Goal: Task Accomplishment & Management: Complete application form

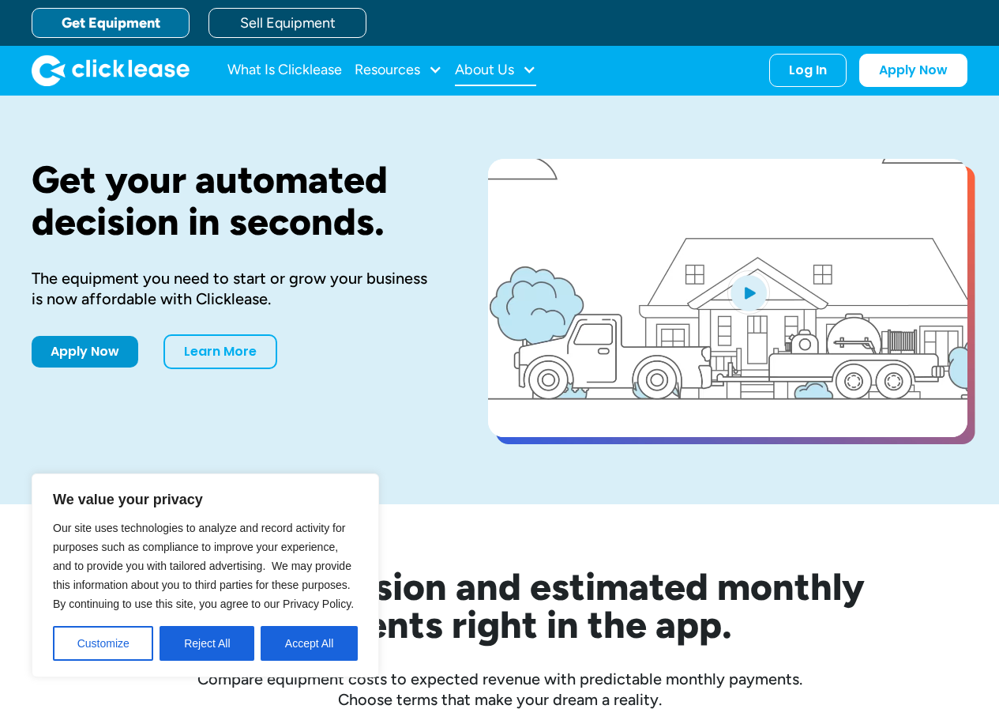
click at [527, 71] on div at bounding box center [529, 69] width 14 height 14
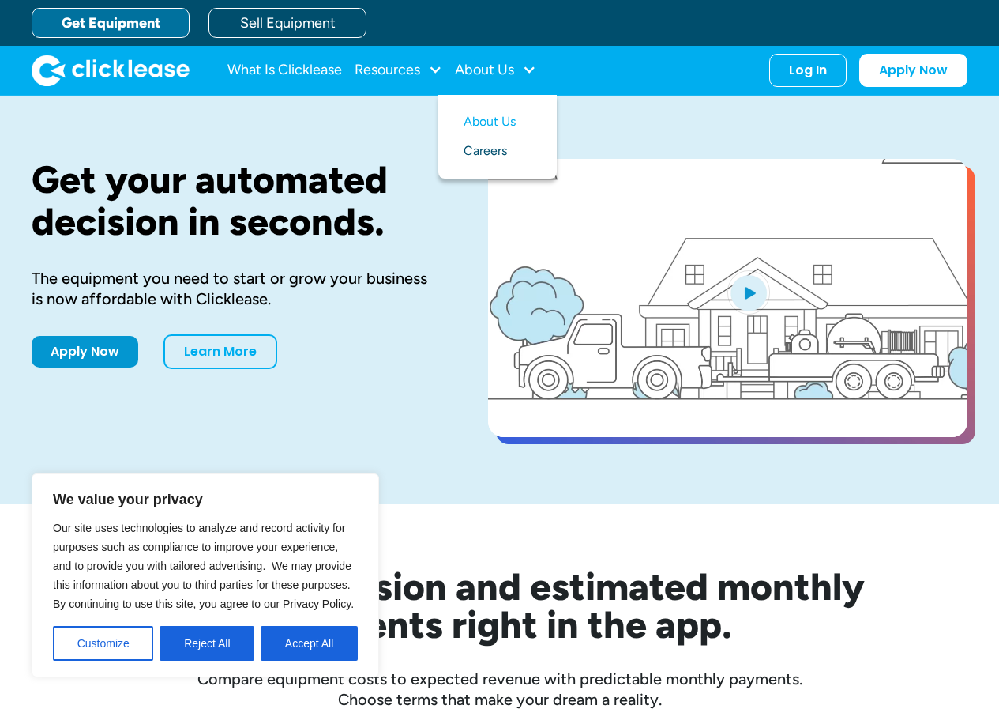
click at [492, 152] on link "Careers" at bounding box center [498, 151] width 68 height 29
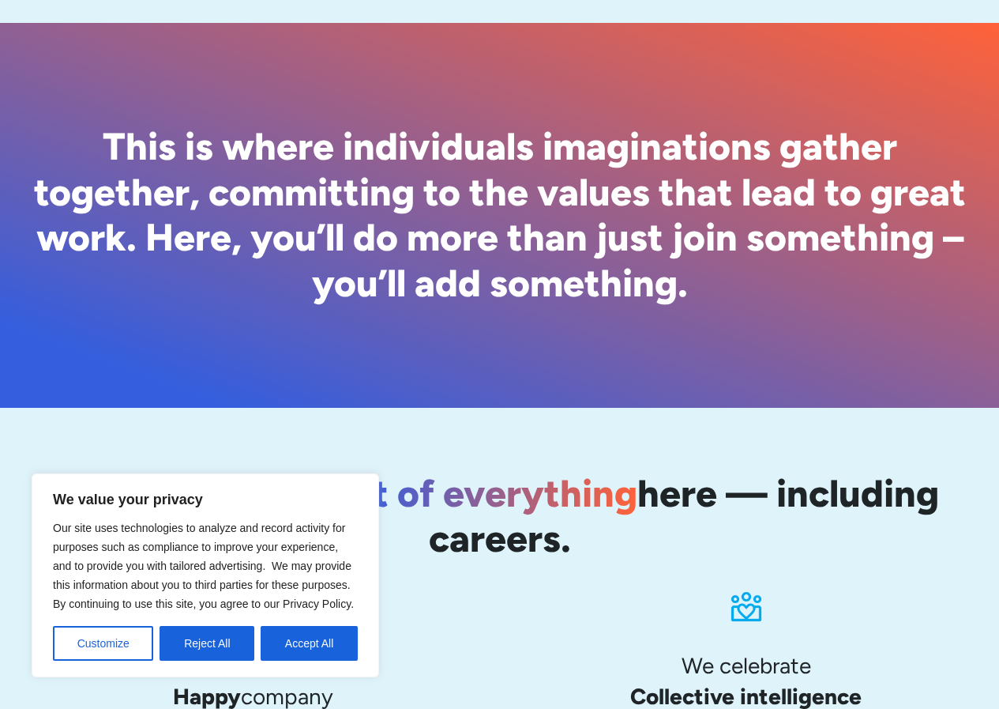
scroll to position [1501, 0]
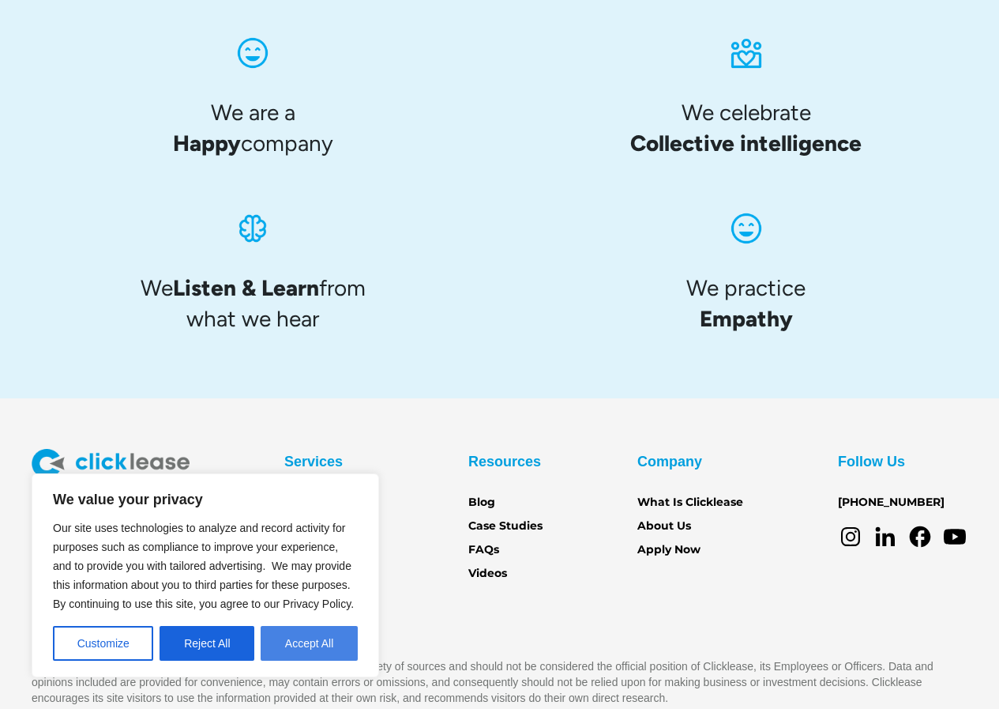
click at [303, 645] on button "Accept All" at bounding box center [309, 643] width 97 height 35
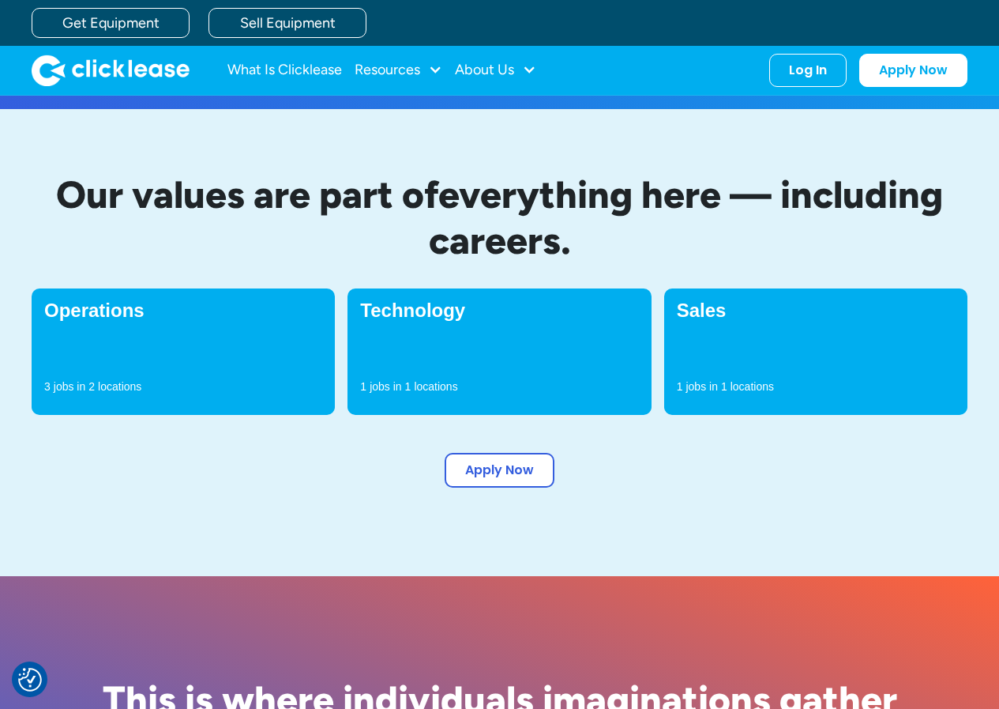
scroll to position [237, 0]
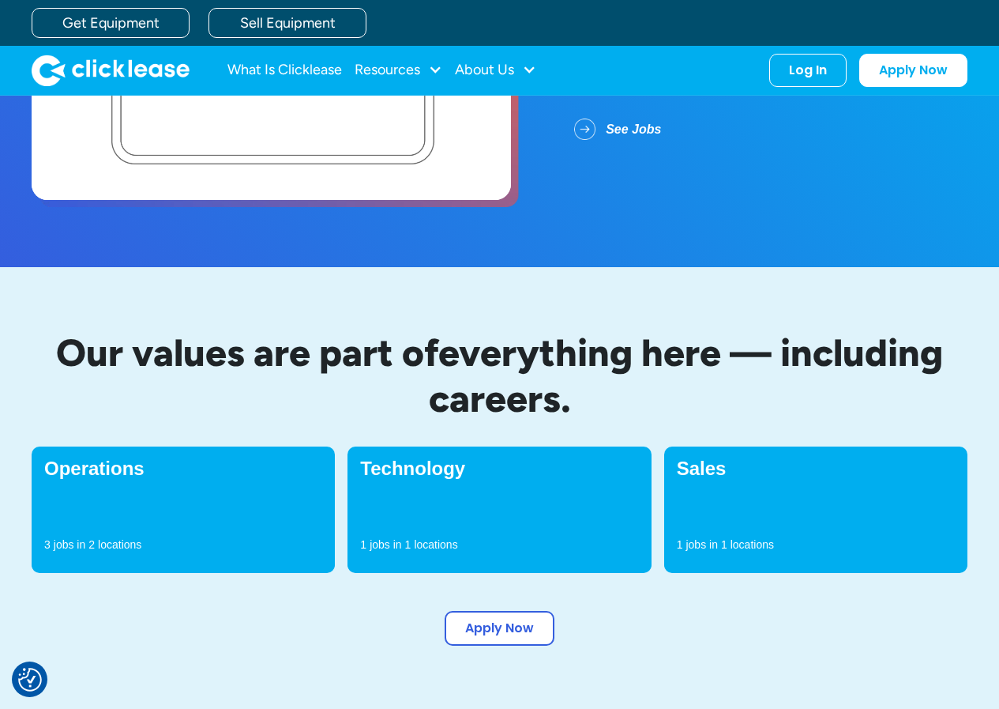
click at [710, 534] on div "Sales 1 jobs in 1 locations" at bounding box center [815, 509] width 303 height 126
click at [712, 546] on p "jobs in" at bounding box center [702, 544] width 32 height 16
drag, startPoint x: 718, startPoint y: 481, endPoint x: 715, endPoint y: 462, distance: 19.2
click at [718, 480] on div "Sales 1 jobs in 1 locations" at bounding box center [815, 509] width 303 height 126
click at [715, 462] on h4 "Sales" at bounding box center [816, 468] width 278 height 19
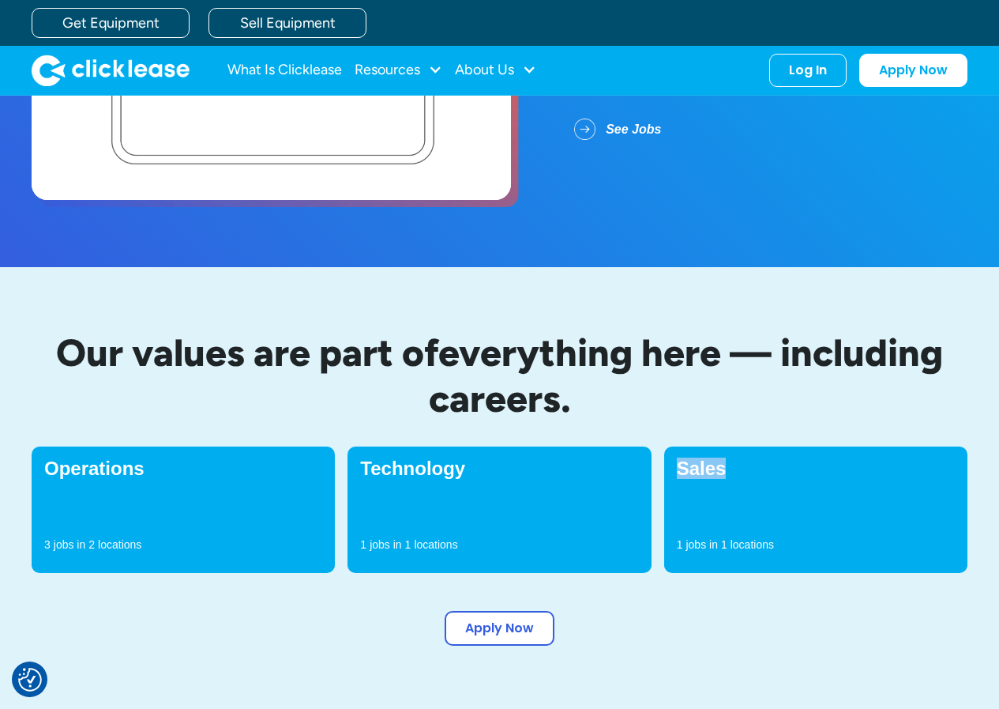
click at [715, 461] on h4 "Sales" at bounding box center [816, 468] width 278 height 19
drag, startPoint x: 743, startPoint y: 497, endPoint x: 763, endPoint y: 523, distance: 33.2
click at [744, 499] on div "Sales 1 jobs in 1 locations" at bounding box center [815, 509] width 303 height 126
click at [788, 533] on div "Sales 1 jobs in 1 locations" at bounding box center [815, 509] width 303 height 126
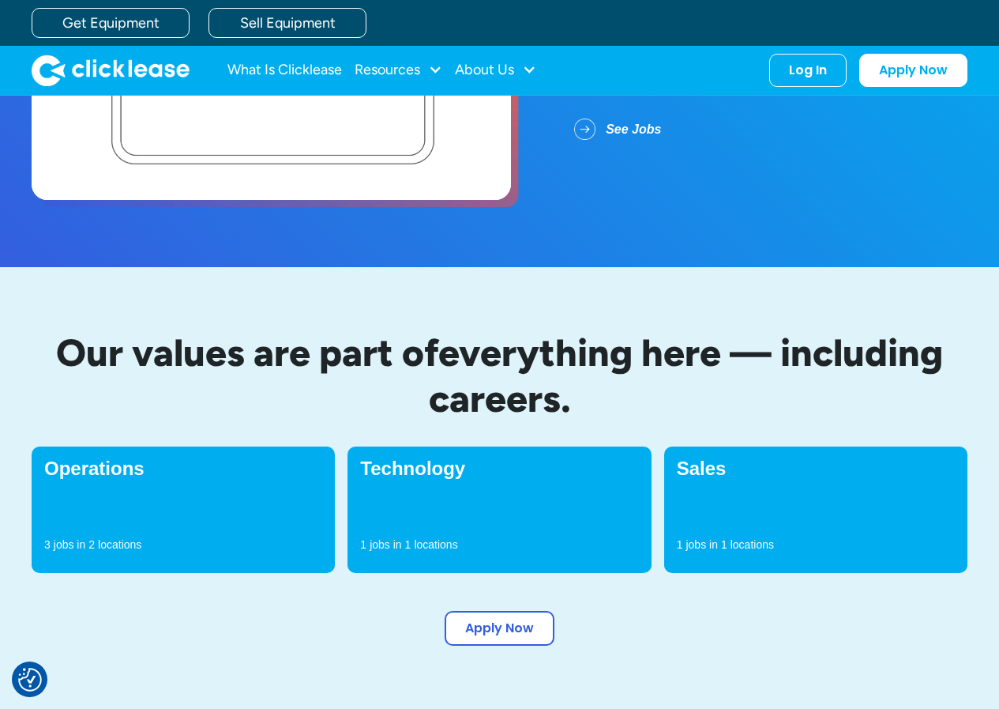
click at [749, 549] on p "locations" at bounding box center [752, 544] width 43 height 16
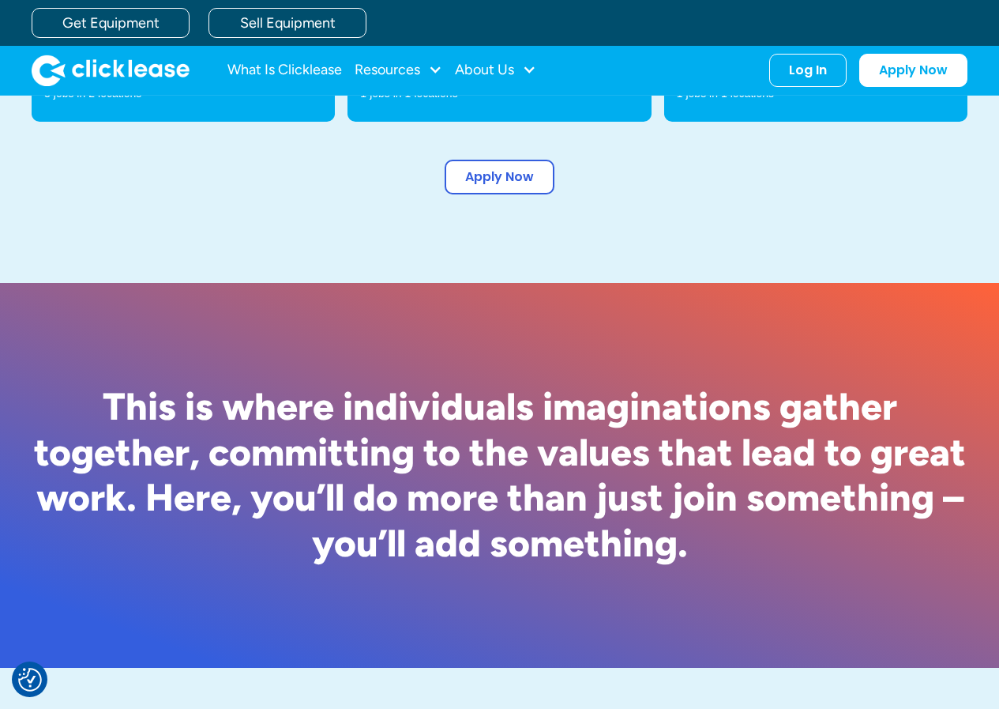
scroll to position [451, 0]
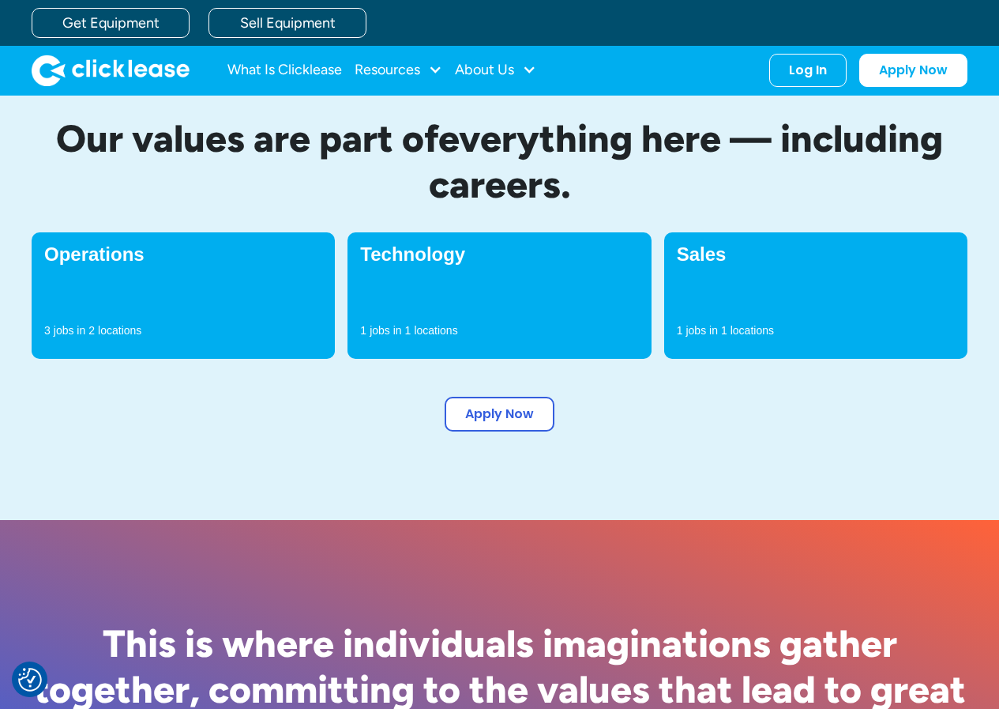
click at [776, 283] on div "Sales 1 jobs in 1 locations" at bounding box center [815, 295] width 303 height 126
click at [717, 317] on div "Sales 1 jobs in 1 locations" at bounding box center [815, 295] width 303 height 126
click at [702, 256] on h4 "Sales" at bounding box center [816, 254] width 278 height 19
click at [521, 407] on link "Apply Now" at bounding box center [500, 410] width 110 height 35
